Goal: Transaction & Acquisition: Purchase product/service

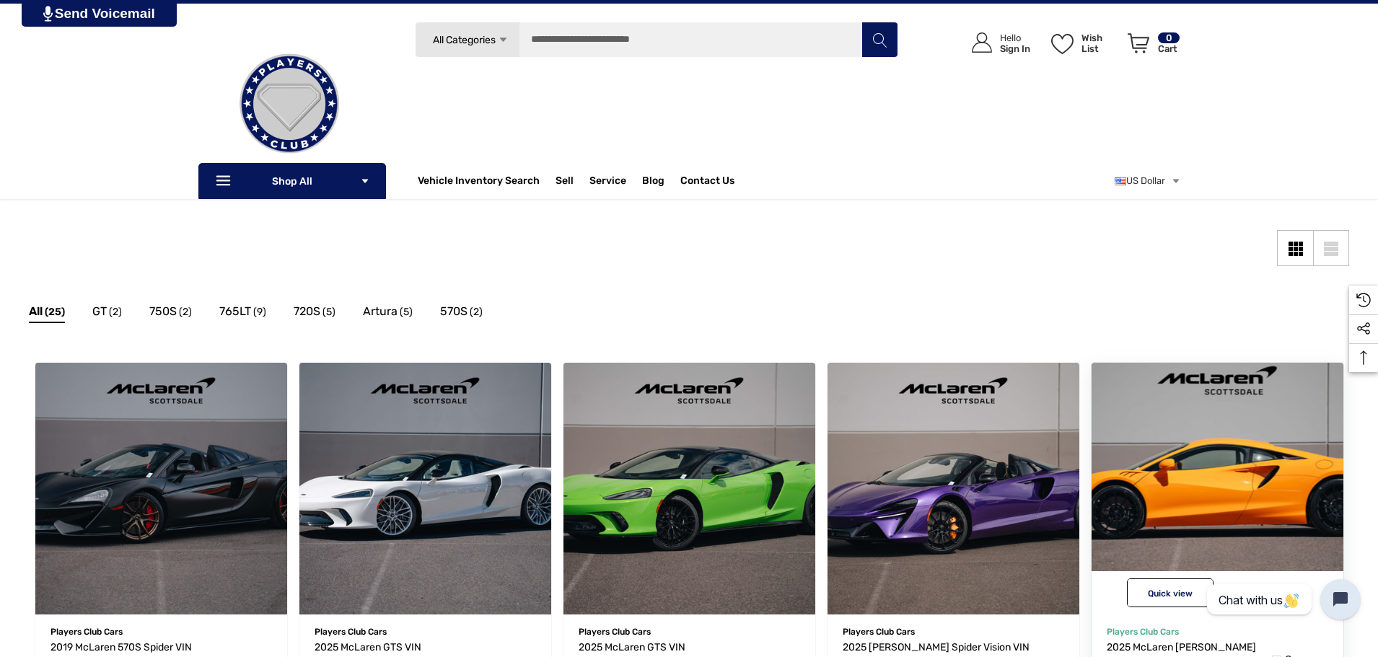
scroll to position [120, 0]
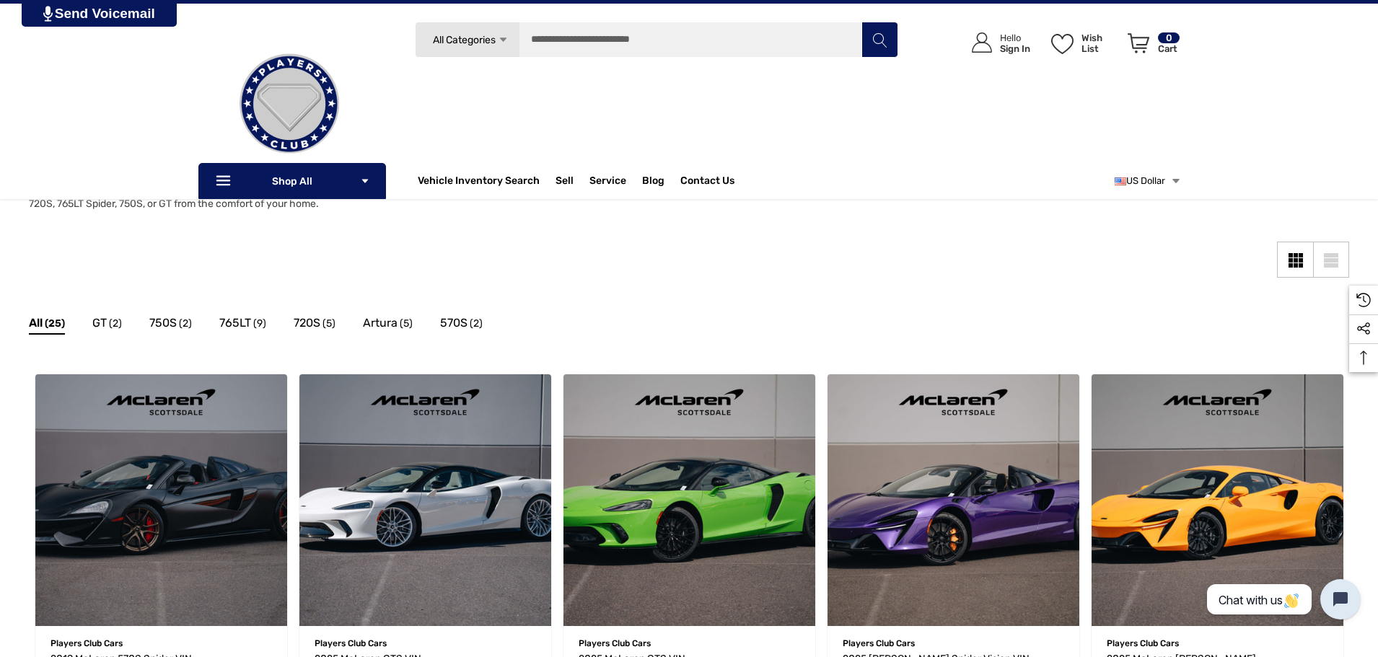
click at [1142, 182] on link "US Dollar" at bounding box center [1147, 181] width 66 height 29
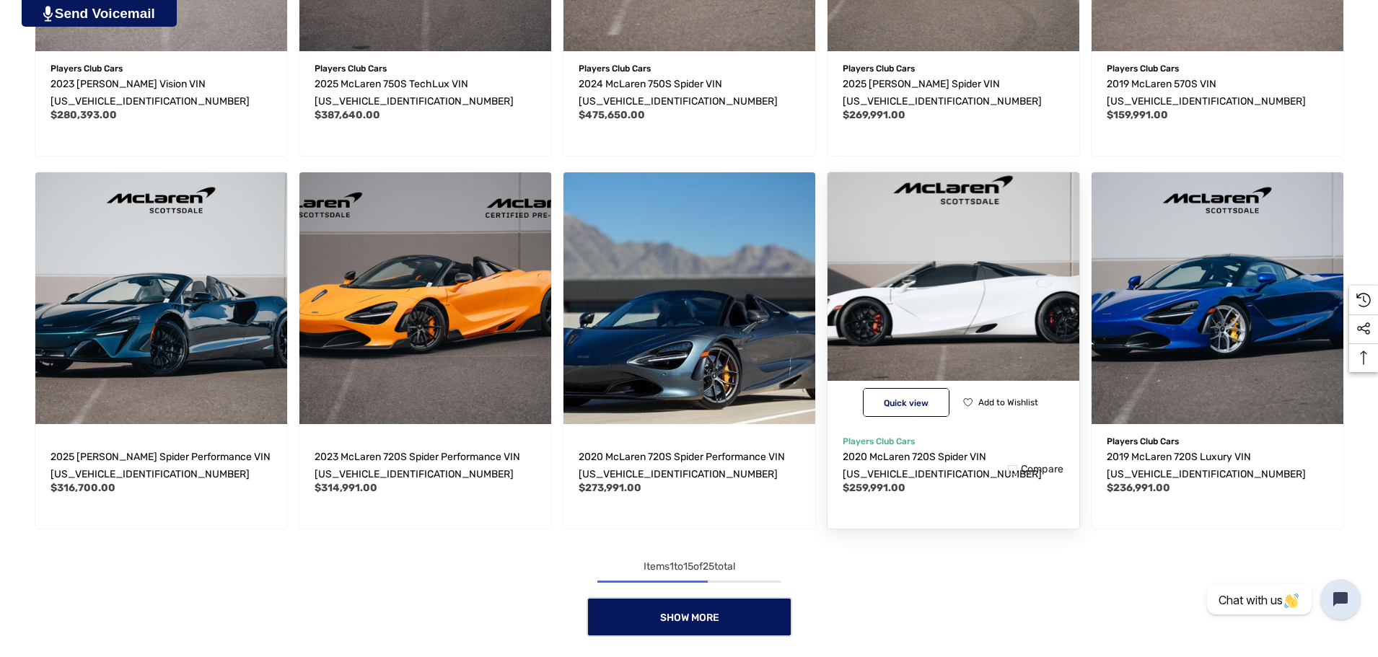
scroll to position [1202, 0]
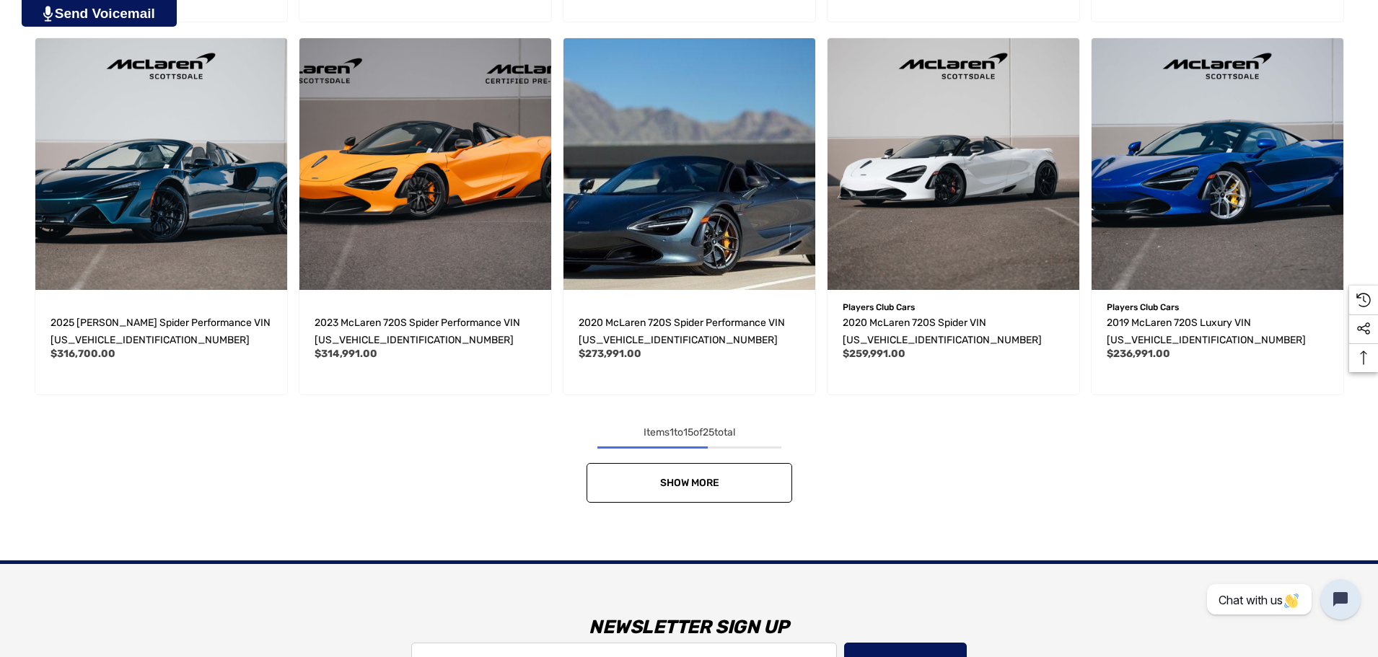
click at [757, 495] on link "Show More" at bounding box center [689, 483] width 206 height 40
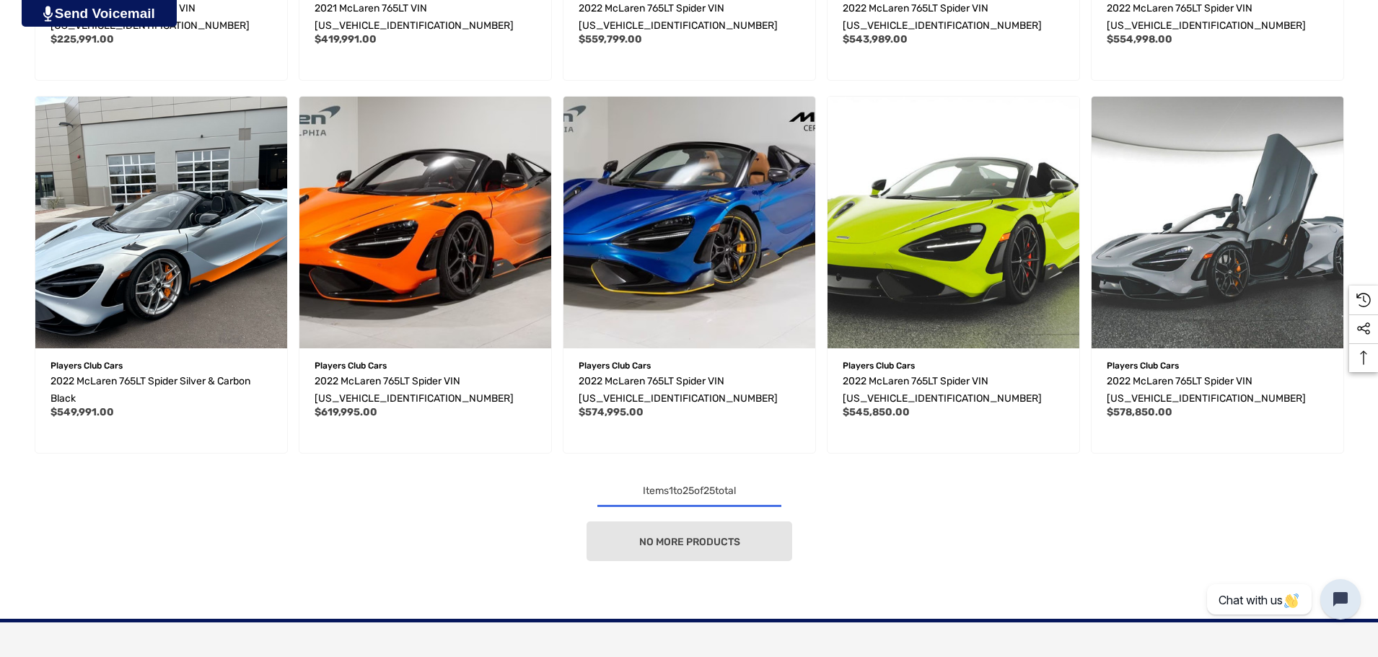
scroll to position [1924, 0]
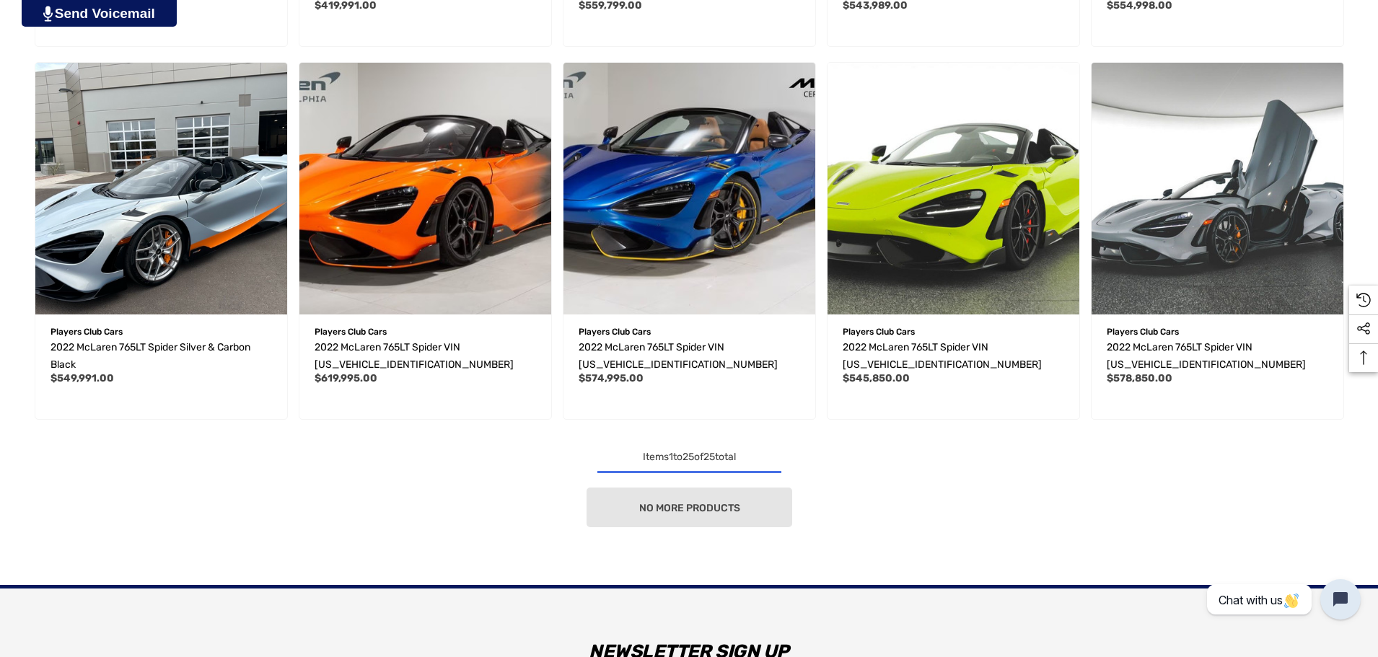
click at [744, 511] on div "No more products" at bounding box center [689, 508] width 1320 height 40
click at [732, 506] on div "No more products" at bounding box center [689, 508] width 1320 height 40
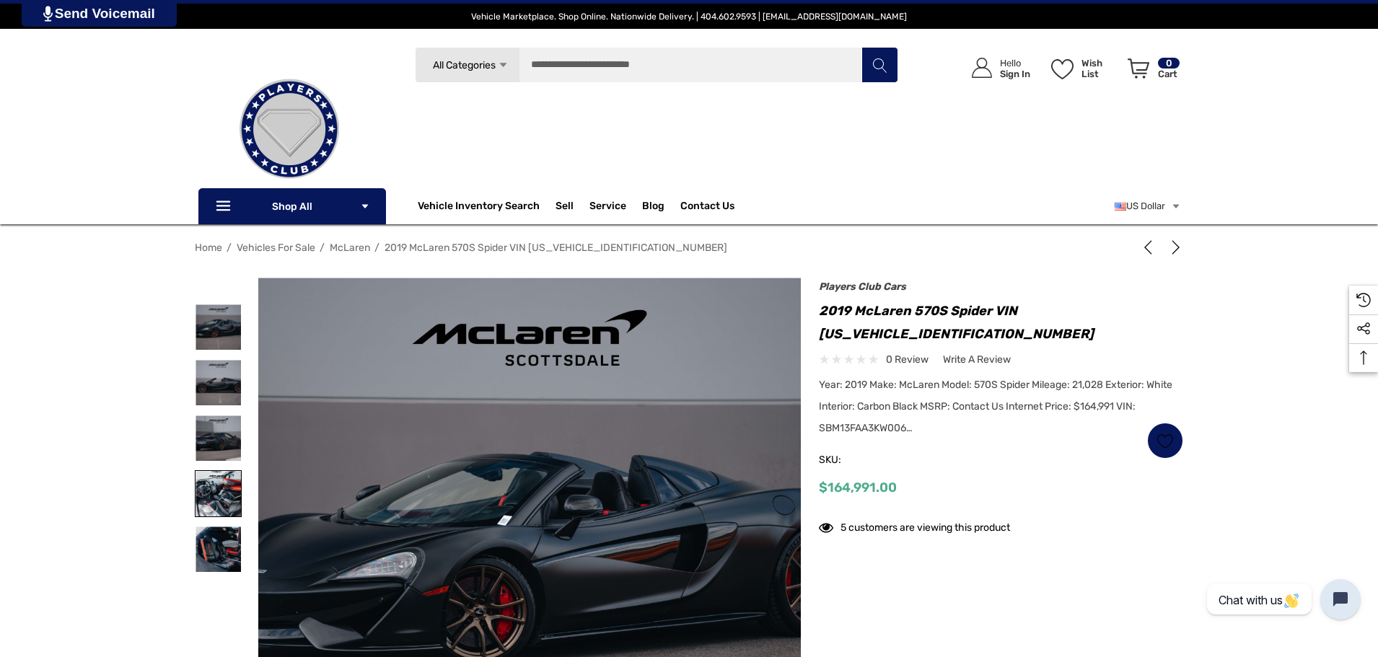
click at [236, 505] on img at bounding box center [217, 493] width 45 height 45
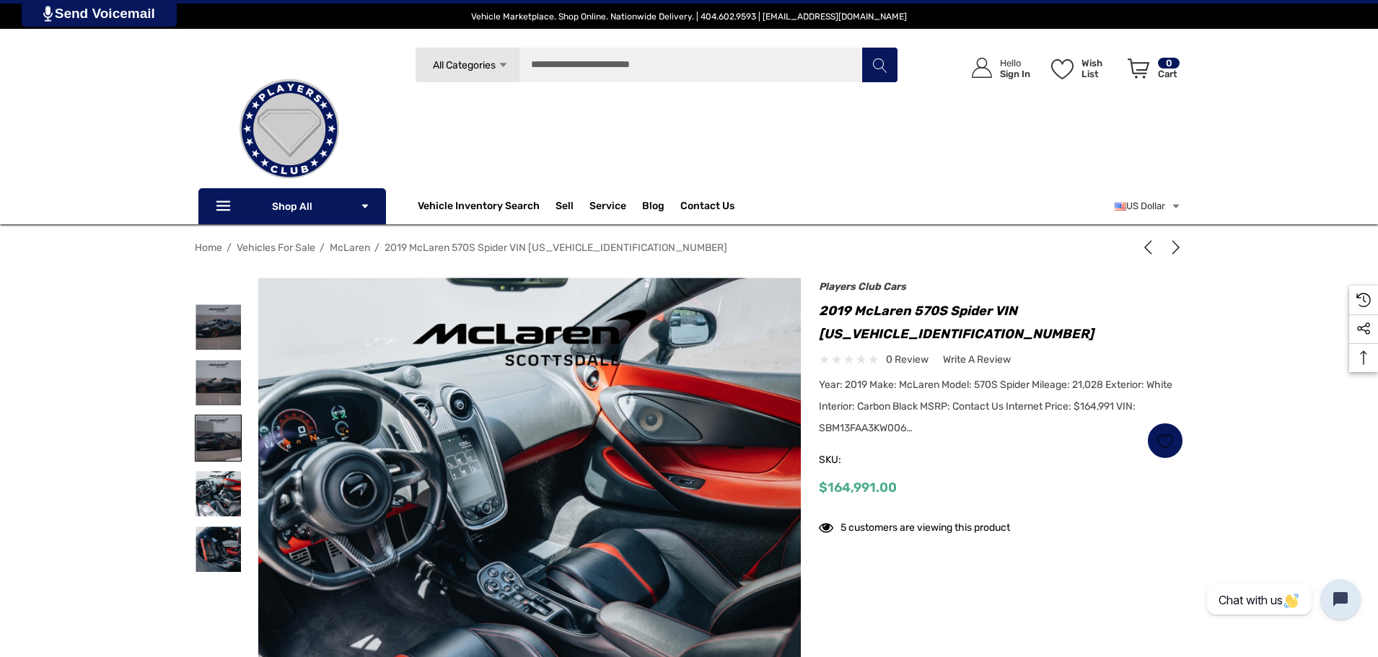
click at [226, 440] on img at bounding box center [217, 437] width 45 height 45
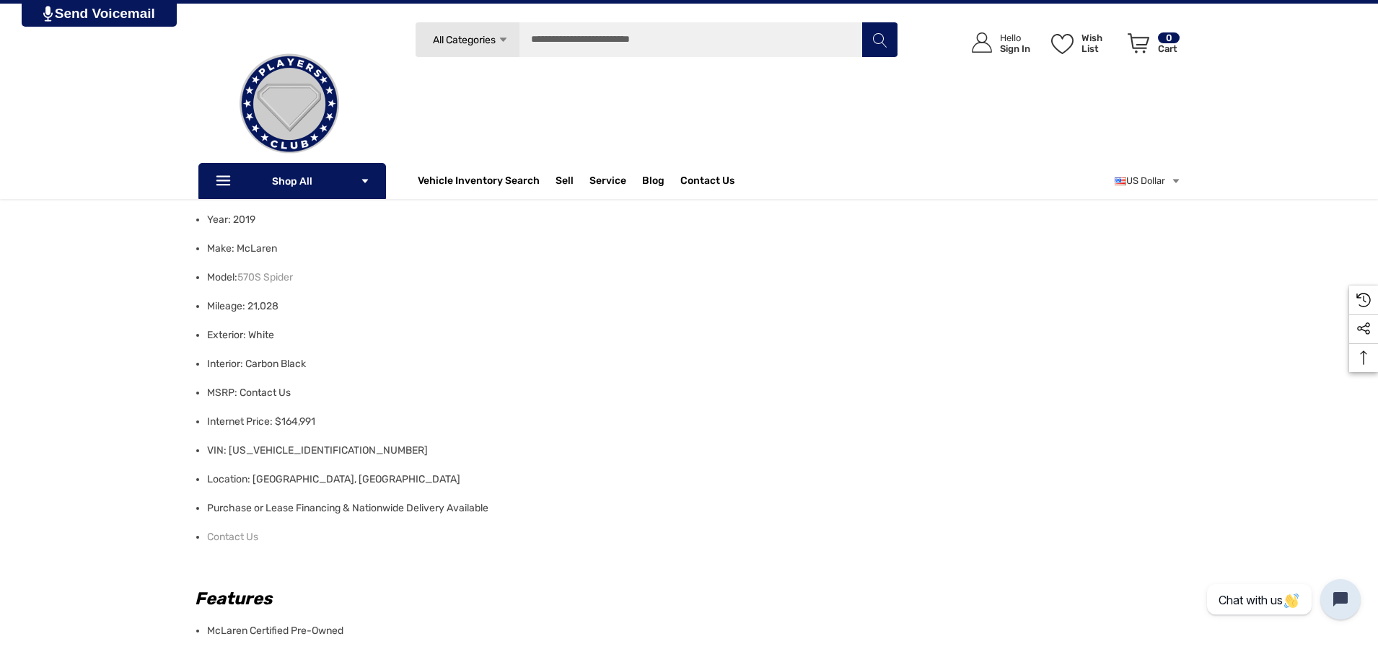
scroll to position [240, 0]
